Goal: Check status: Check status

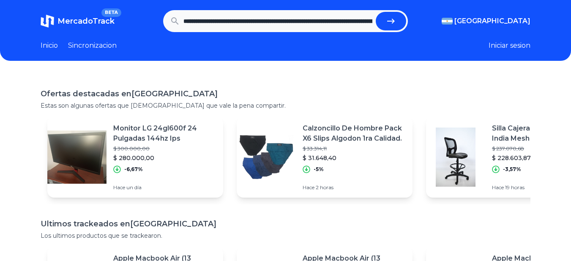
click at [404, 22] on button "submit" at bounding box center [391, 21] width 30 height 19
type input "**********"
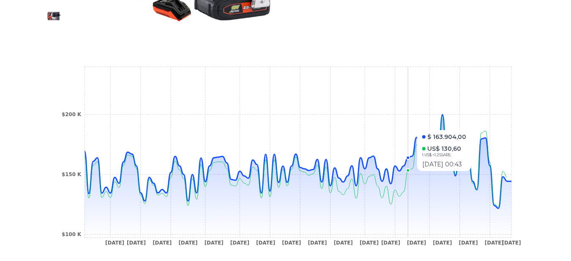
scroll to position [260, 0]
click at [413, 126] on icon "[DATE] [DATE] [DATE] [DATE] [DATE] [DATE] [DATE] [DATE] [DATE] [DATE] [DATE] [D…" at bounding box center [286, 158] width 456 height 190
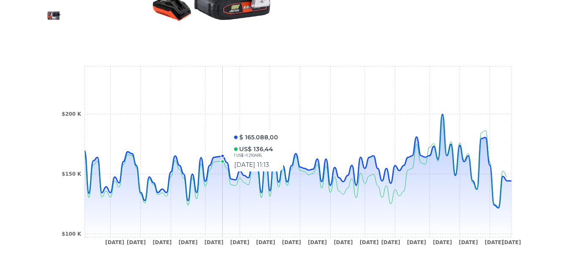
scroll to position [0, 0]
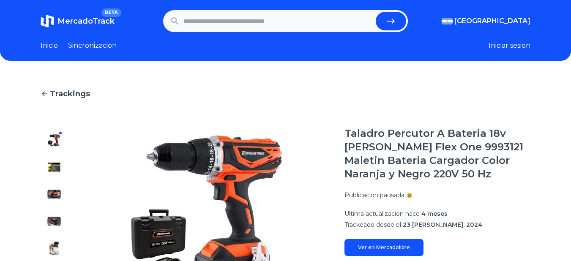
click at [55, 49] on link "Inicio" at bounding box center [49, 46] width 17 height 10
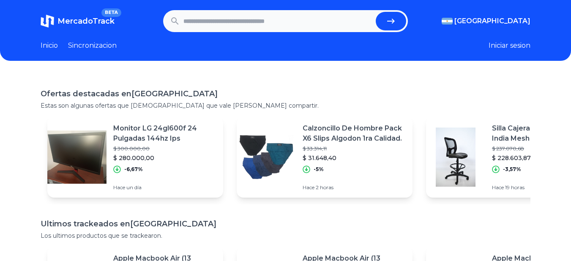
click at [236, 29] on input "text" at bounding box center [279, 21] width 190 height 19
type input "**********"
click at [376, 12] on button "submit" at bounding box center [391, 21] width 30 height 19
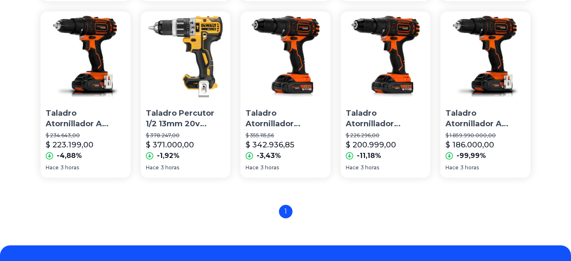
scroll to position [607, 0]
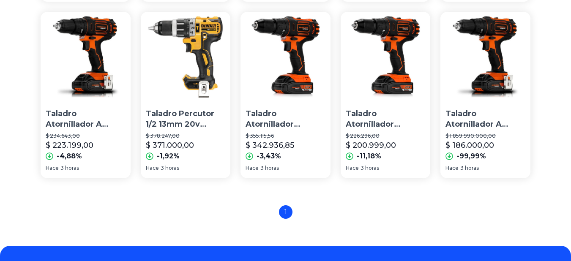
click at [489, 122] on p "Taladro Atornillador A Bateria 20v Hamilton Ultimate Ult110 Color Naranja/negro…" at bounding box center [486, 119] width 80 height 21
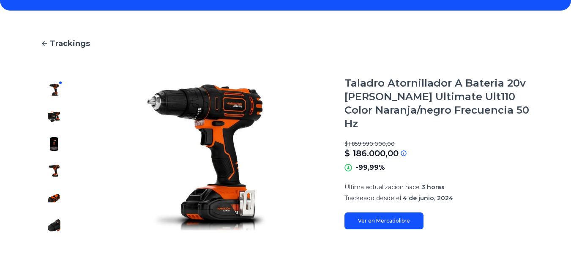
scroll to position [51, 0]
